Goal: Task Accomplishment & Management: Manage account settings

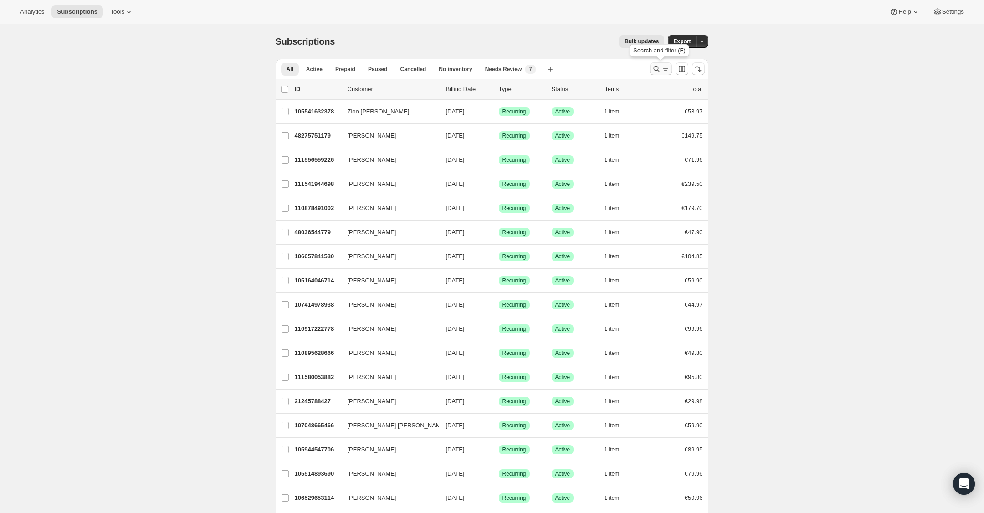
click at [658, 72] on icon "Search and filter results" at bounding box center [656, 68] width 9 height 9
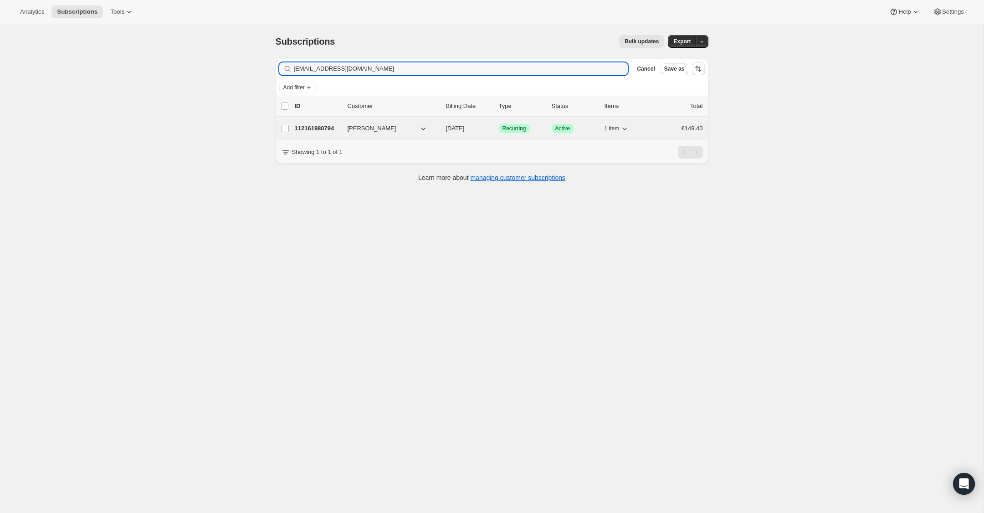
type input "[EMAIL_ADDRESS][DOMAIN_NAME]"
click at [323, 127] on p "112161980794" at bounding box center [318, 128] width 46 height 9
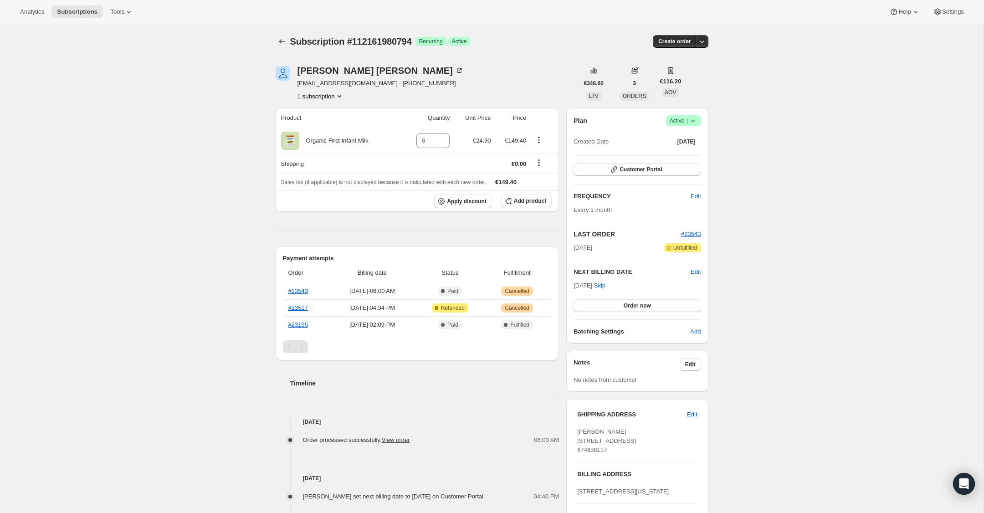
click at [693, 119] on icon at bounding box center [692, 120] width 9 height 9
click at [689, 153] on span "Cancel subscription" at bounding box center [680, 154] width 51 height 7
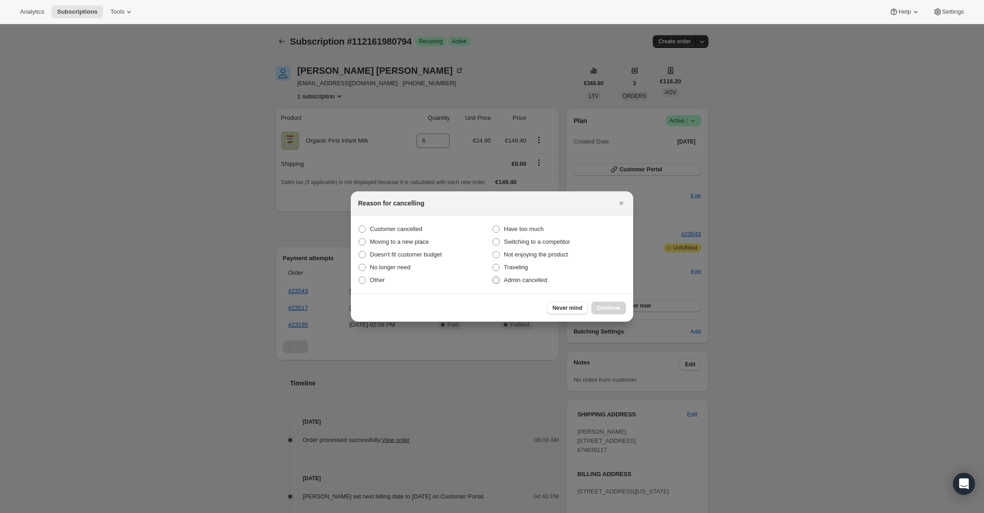
click at [503, 279] on label "Admin cancelled" at bounding box center [559, 280] width 134 height 13
click at [493, 277] on input "Admin cancelled" at bounding box center [492, 276] width 0 height 0
radio input "true"
click at [607, 304] on span "Continue" at bounding box center [609, 307] width 24 height 7
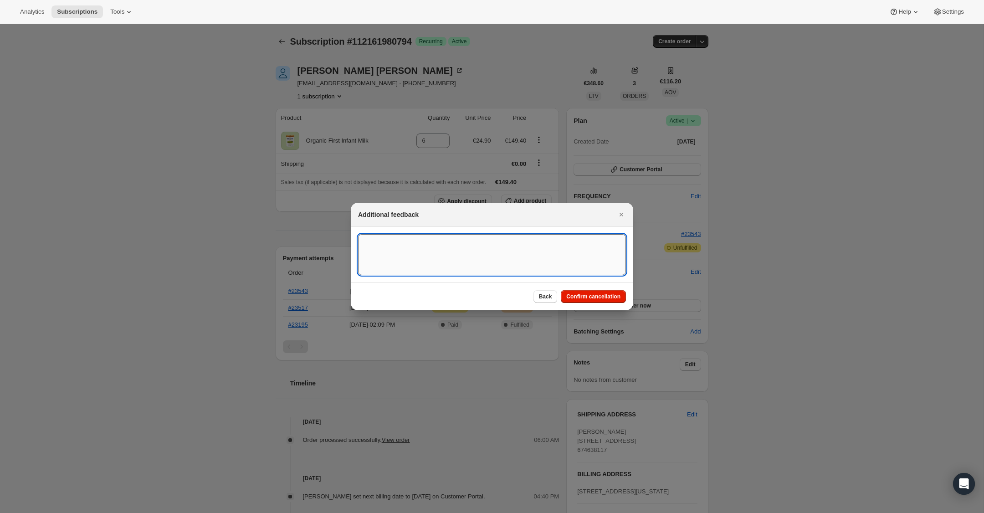
click at [547, 250] on textarea ":rbu:" at bounding box center [492, 254] width 268 height 41
type textarea "US Billing"
click at [591, 300] on span "Confirm cancellation" at bounding box center [593, 296] width 54 height 7
